Goal: Task Accomplishment & Management: Use online tool/utility

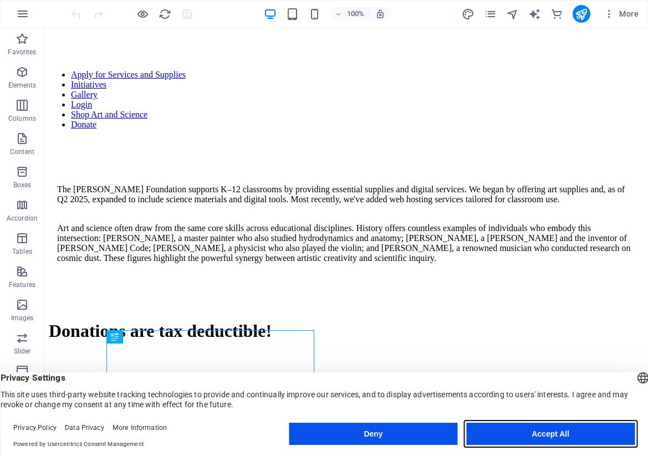
click at [518, 435] on button "Accept All" at bounding box center [550, 434] width 169 height 22
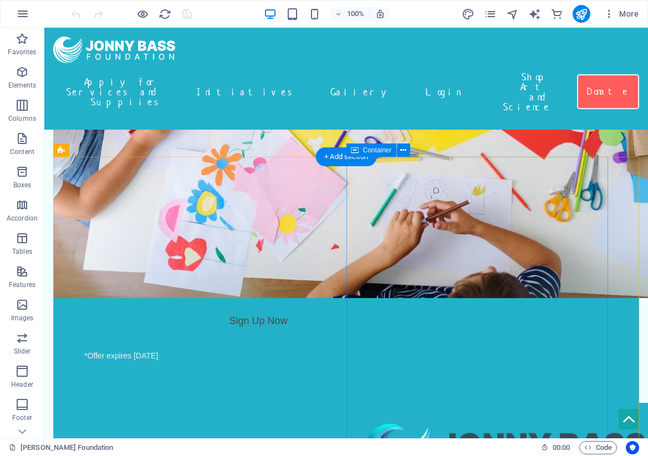
scroll to position [329, 0]
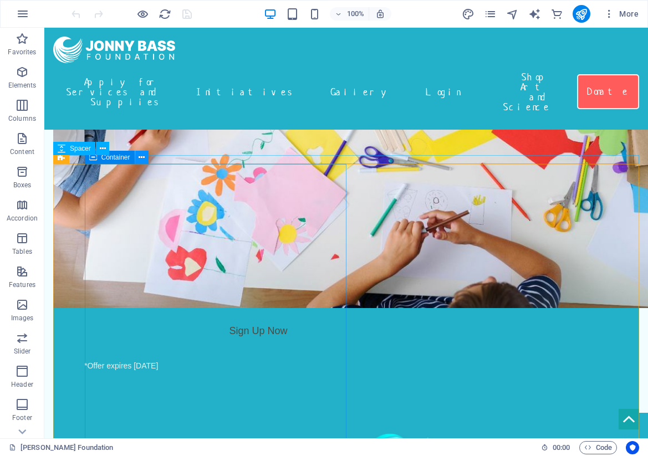
click at [144, 158] on icon at bounding box center [142, 158] width 6 height 12
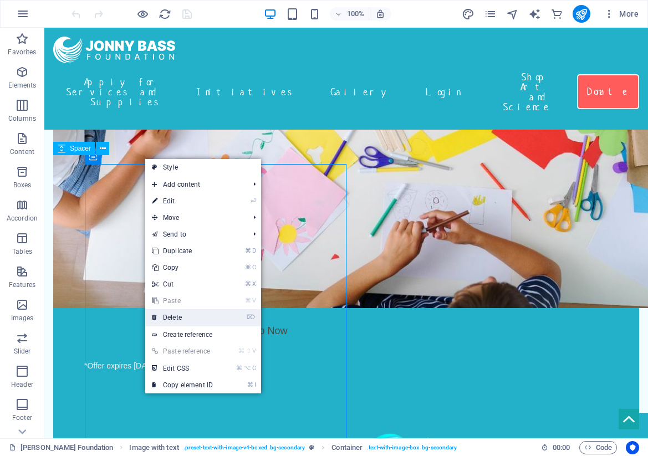
click at [180, 316] on link "⌦ Delete" at bounding box center [182, 317] width 74 height 17
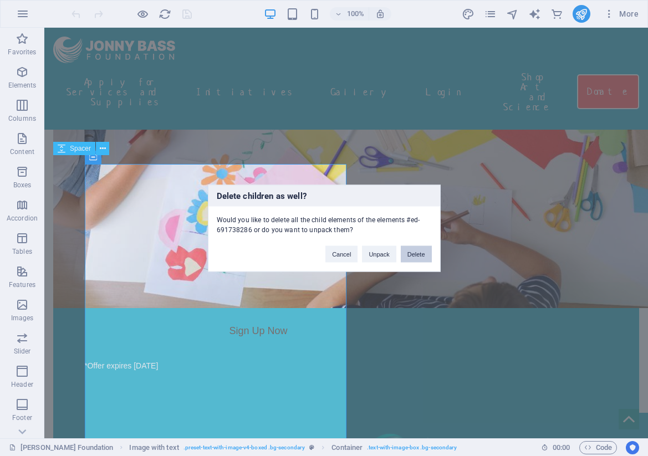
click at [415, 254] on button "Delete" at bounding box center [416, 254] width 31 height 17
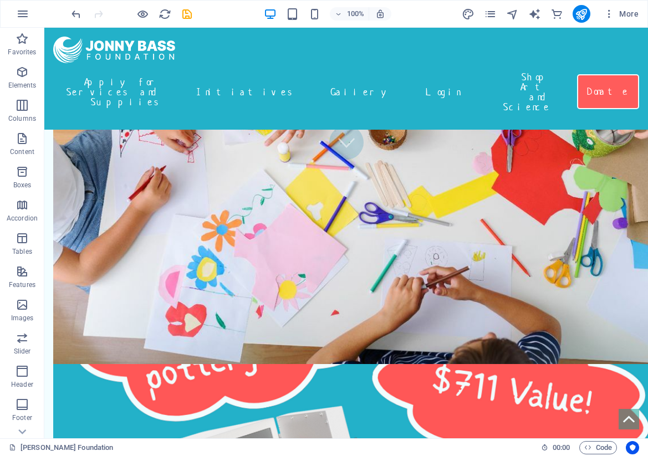
scroll to position [261, 0]
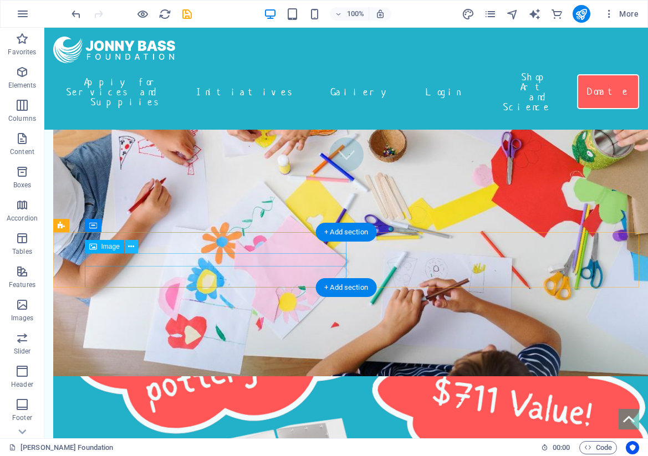
click at [130, 246] on icon at bounding box center [131, 247] width 6 height 12
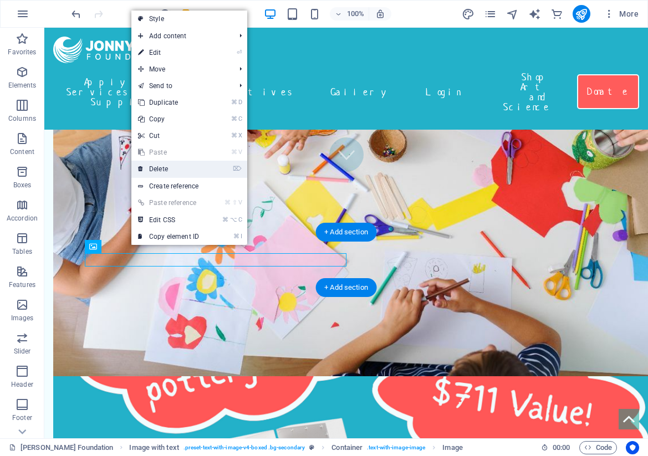
click at [171, 172] on link "⌦ Delete" at bounding box center [168, 169] width 74 height 17
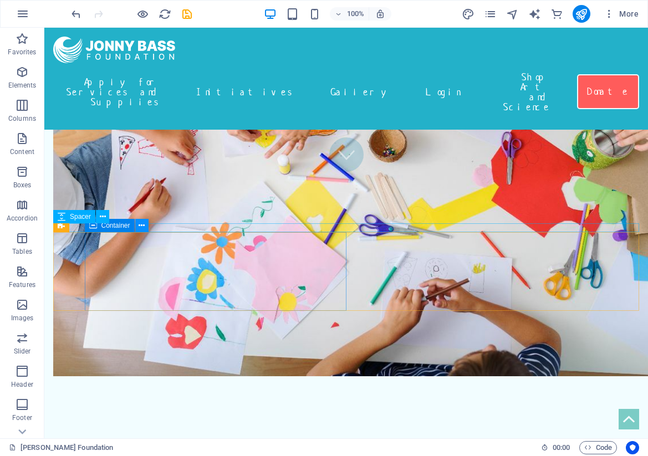
click at [141, 225] on icon at bounding box center [142, 226] width 6 height 12
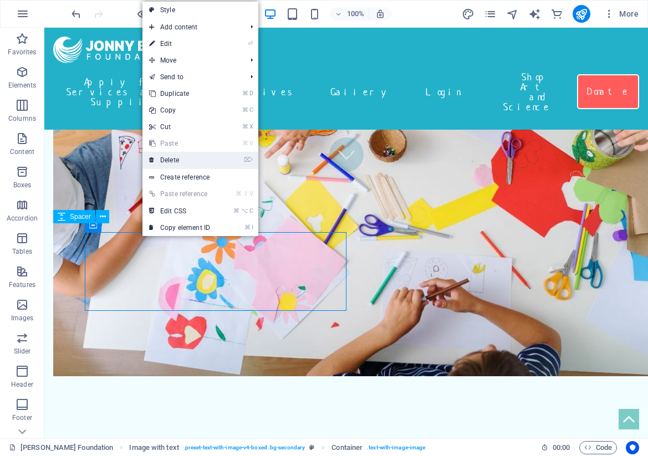
click at [171, 162] on link "⌦ Delete" at bounding box center [179, 160] width 74 height 17
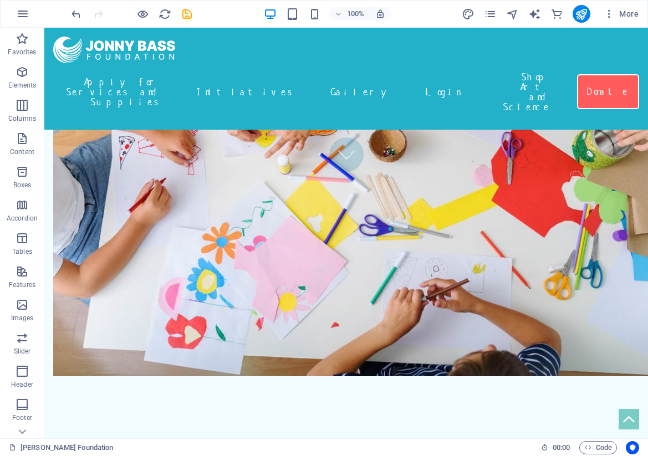
click at [443, 15] on div "100% More" at bounding box center [356, 14] width 574 height 18
click at [220, 53] on div "Apply for Services and Supplies Initiatives Gallery Login Shop Art and Science …" at bounding box center [346, 79] width 604 height 102
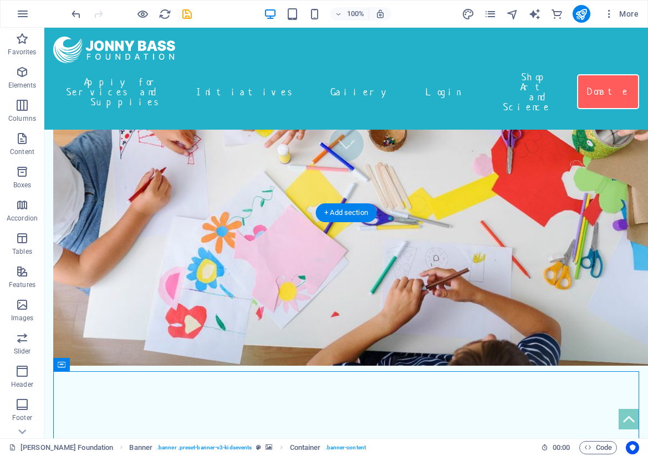
scroll to position [272, 0]
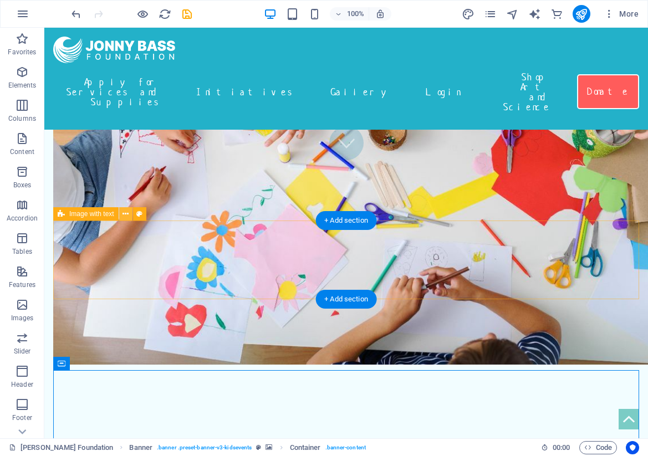
click at [126, 216] on icon at bounding box center [126, 214] width 6 height 12
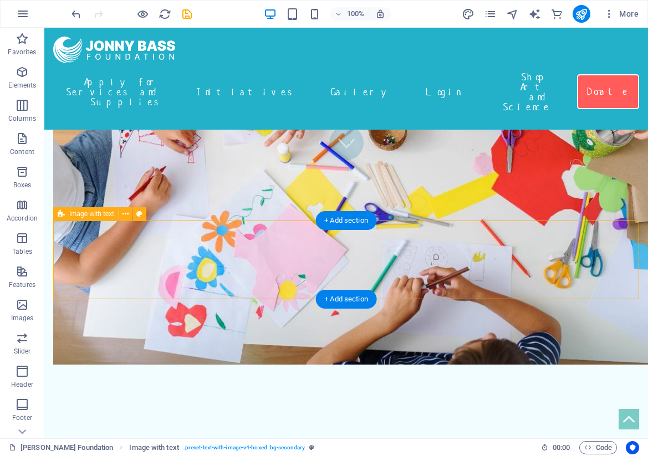
click at [62, 235] on div "Drop content here or Add elements Paste clipboard" at bounding box center [346, 195] width 586 height 79
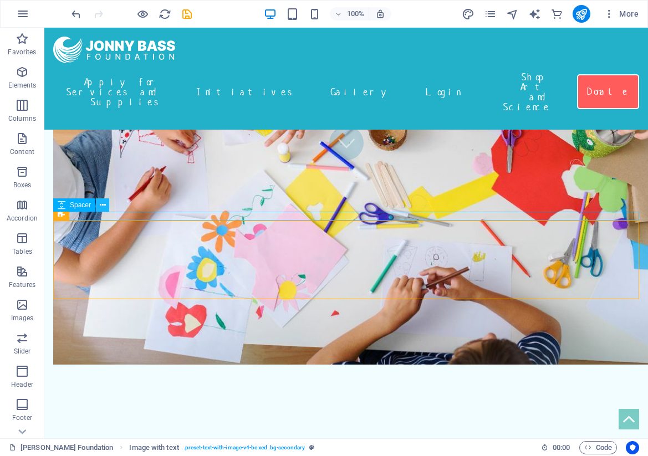
click at [105, 206] on icon at bounding box center [103, 206] width 6 height 12
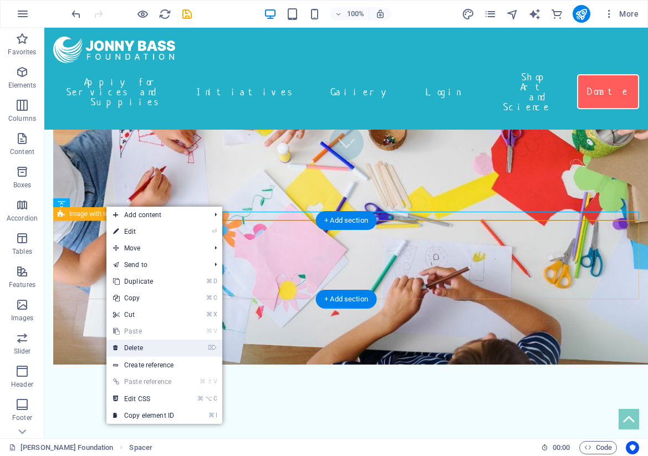
click at [132, 345] on link "⌦ Delete" at bounding box center [143, 348] width 74 height 17
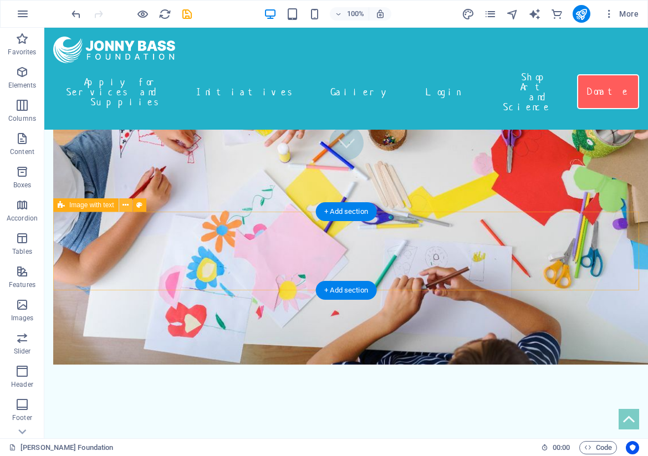
click at [127, 202] on icon at bounding box center [126, 206] width 6 height 12
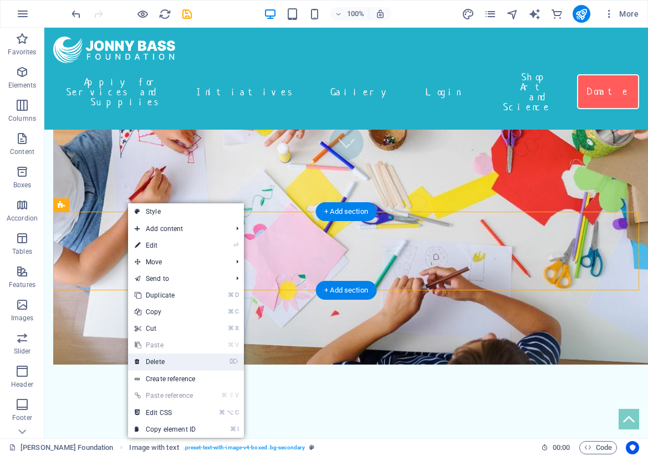
click at [157, 362] on link "⌦ Delete" at bounding box center [165, 362] width 74 height 17
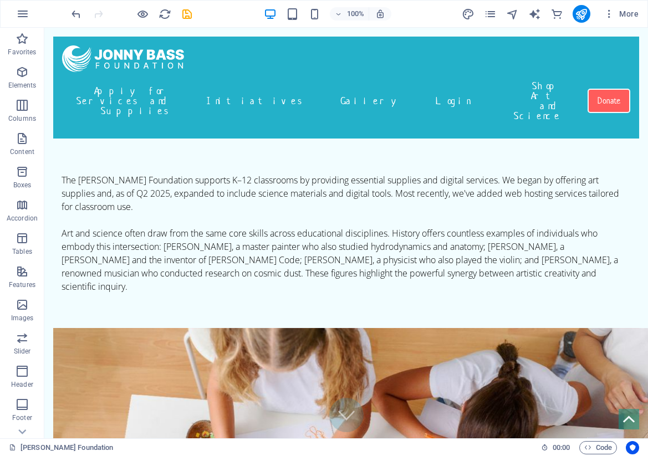
scroll to position [0, 0]
click at [582, 11] on icon "publish" at bounding box center [581, 14] width 13 height 13
